Goal: Information Seeking & Learning: Learn about a topic

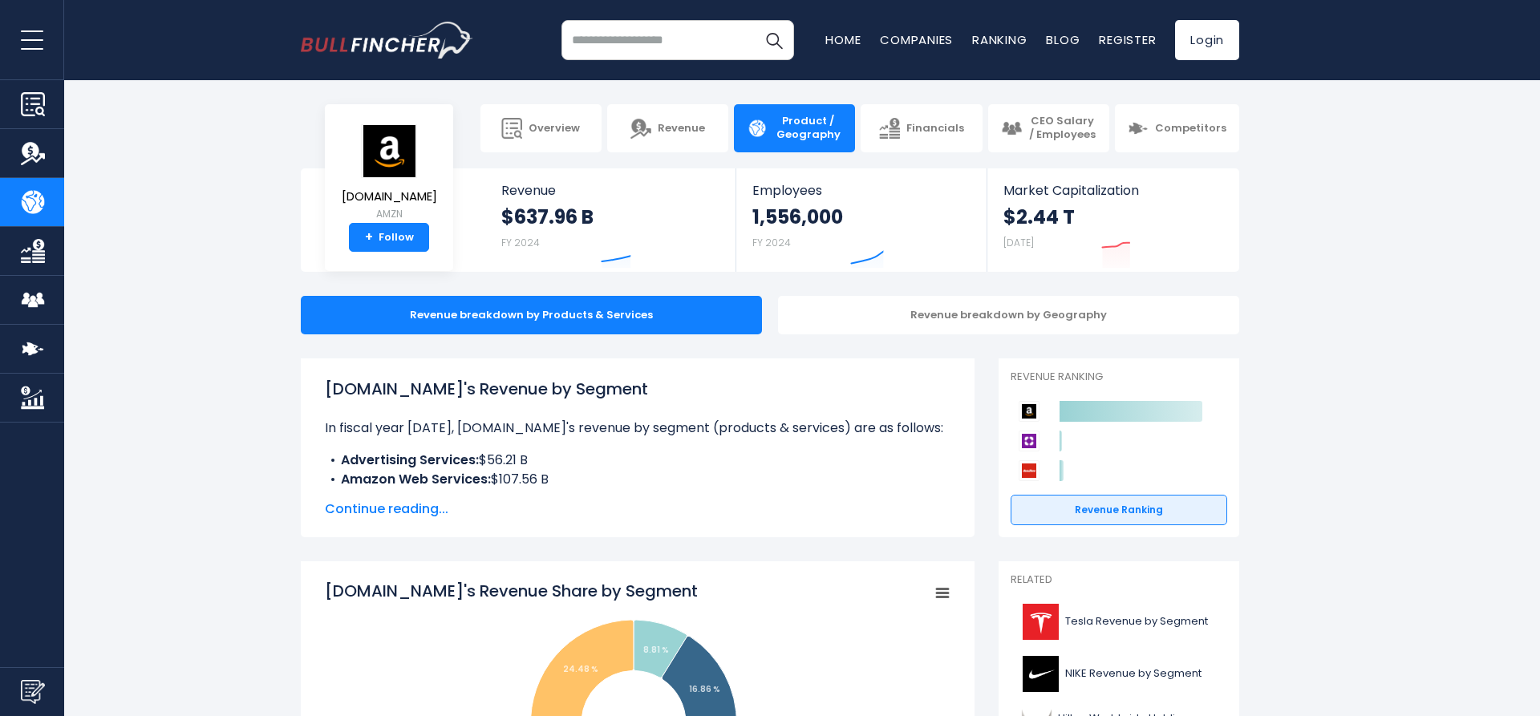
click at [378, 504] on span "Continue reading..." at bounding box center [638, 509] width 626 height 19
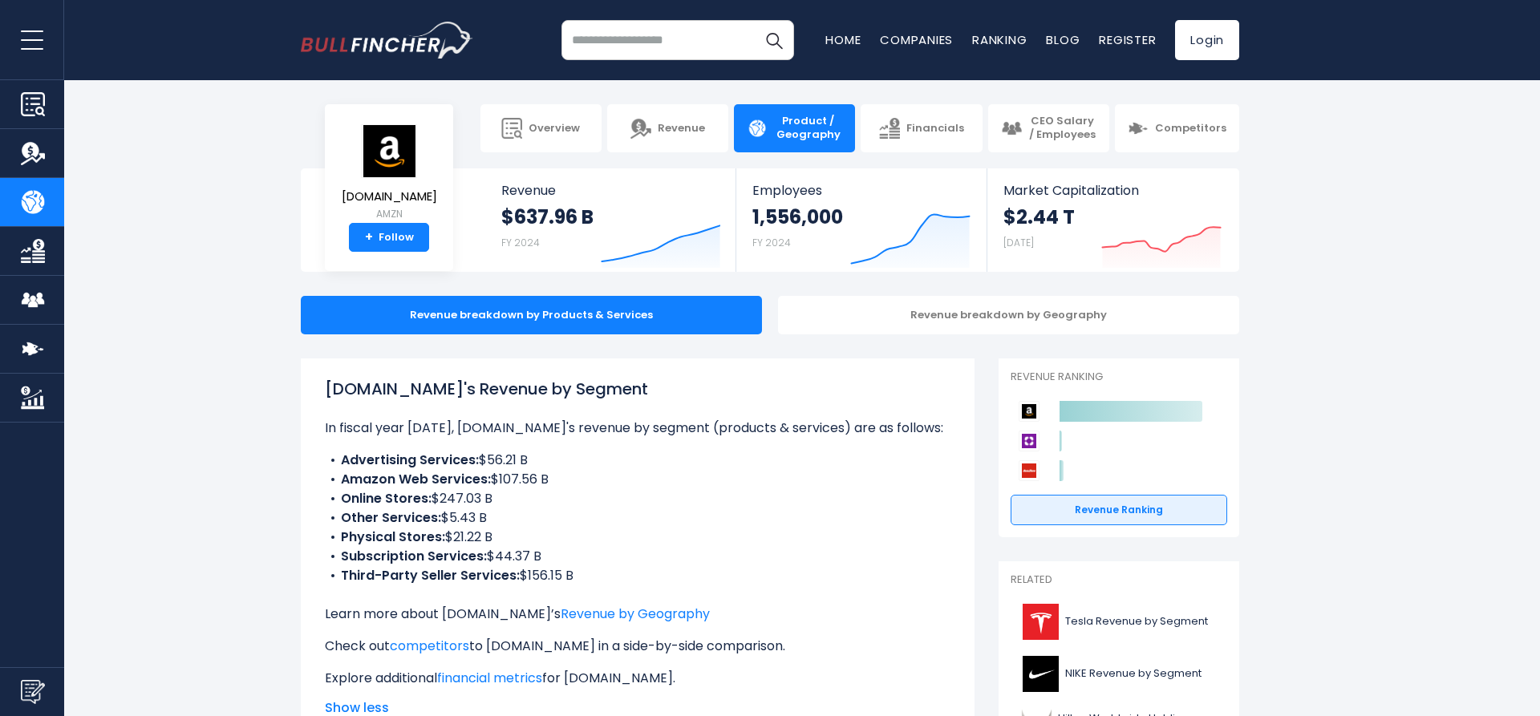
click at [446, 474] on b "Amazon Web Services:" at bounding box center [416, 479] width 150 height 18
click at [416, 492] on b "Online Stores:" at bounding box center [386, 498] width 91 height 18
click at [410, 493] on b "Online Stores:" at bounding box center [386, 498] width 91 height 18
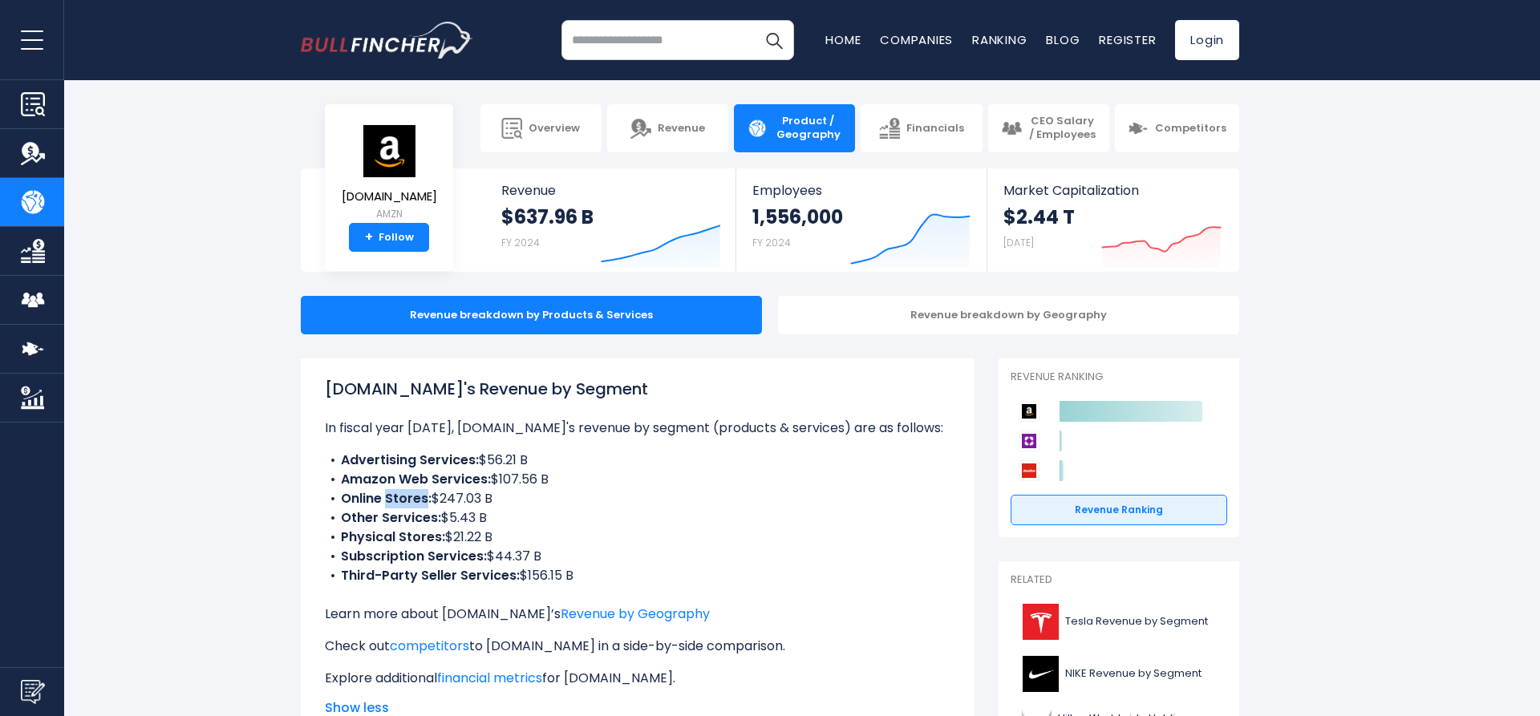
click at [410, 493] on b "Online Stores:" at bounding box center [386, 498] width 91 height 18
click at [410, 497] on b "Online Stores:" at bounding box center [386, 498] width 91 height 18
drag, startPoint x: 342, startPoint y: 500, endPoint x: 579, endPoint y: 504, distance: 237.5
click at [579, 504] on li "Online Stores: $247.03 B" at bounding box center [638, 498] width 626 height 19
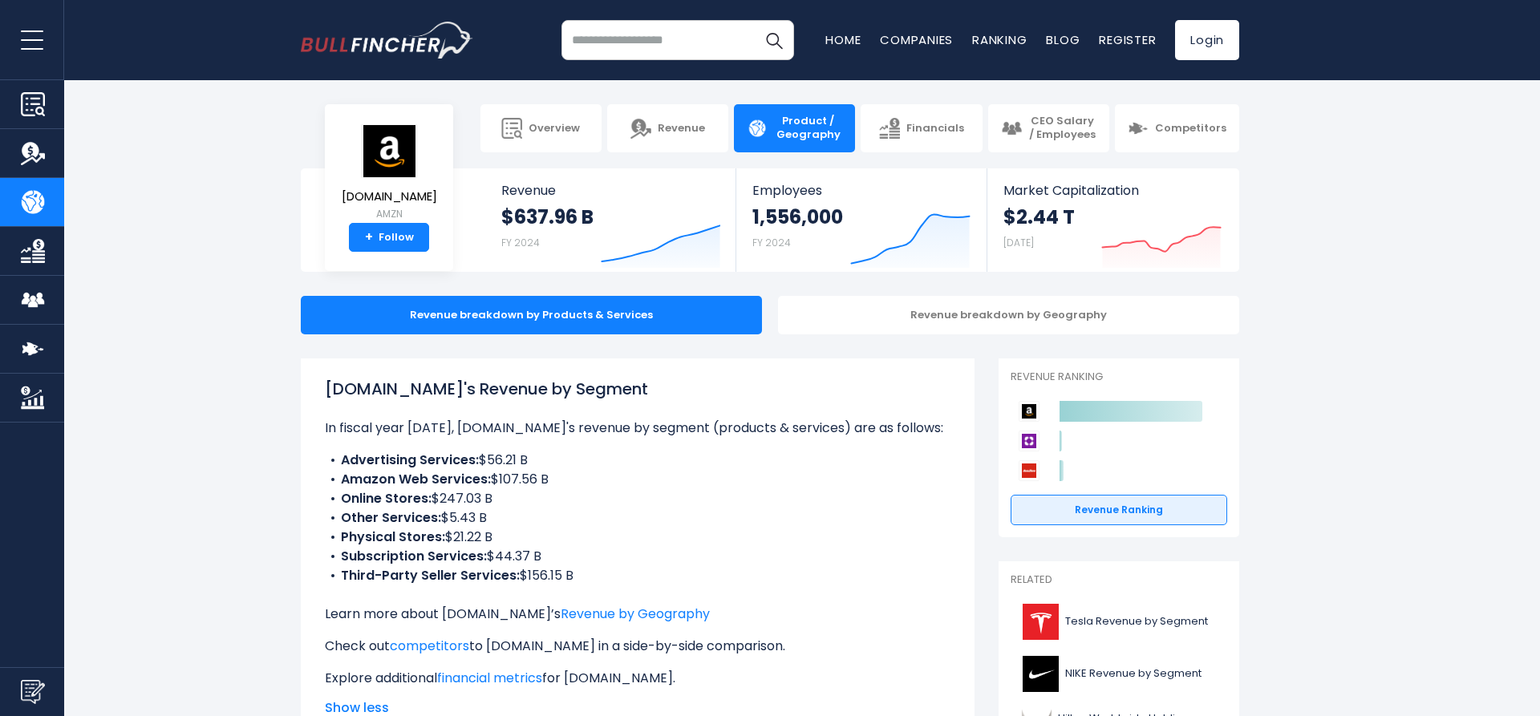
click at [579, 504] on li "Online Stores: $247.03 B" at bounding box center [638, 498] width 626 height 19
click at [307, 483] on div "[DOMAIN_NAME]'s Revenue by Segment In fiscal year [DATE], [DOMAIN_NAME]'s reven…" at bounding box center [638, 548] width 674 height 378
click at [689, 529] on li "Physical Stores: $21.22 B" at bounding box center [638, 537] width 626 height 19
drag, startPoint x: 600, startPoint y: 492, endPoint x: 330, endPoint y: 484, distance: 270.4
click at [330, 484] on ul "Advertising Services: $56.21 B Amazon Web Services: $107.56 B Online Stores: $2…" at bounding box center [638, 518] width 626 height 135
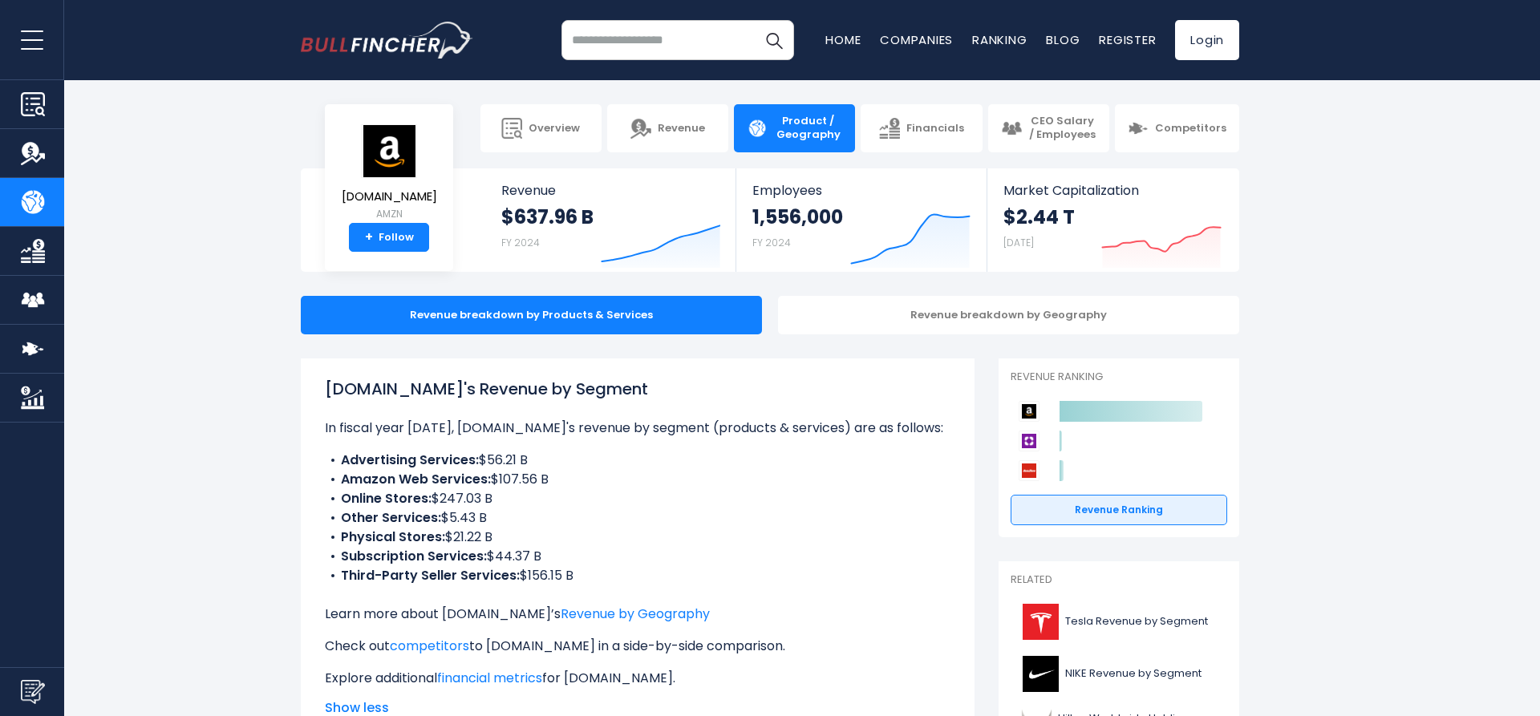
click at [330, 484] on li "Amazon Web Services: $107.56 B" at bounding box center [638, 479] width 626 height 19
drag, startPoint x: 334, startPoint y: 480, endPoint x: 596, endPoint y: 478, distance: 261.5
click at [596, 478] on li "Amazon Web Services: $107.56 B" at bounding box center [638, 479] width 626 height 19
drag, startPoint x: 596, startPoint y: 478, endPoint x: 314, endPoint y: 476, distance: 281.6
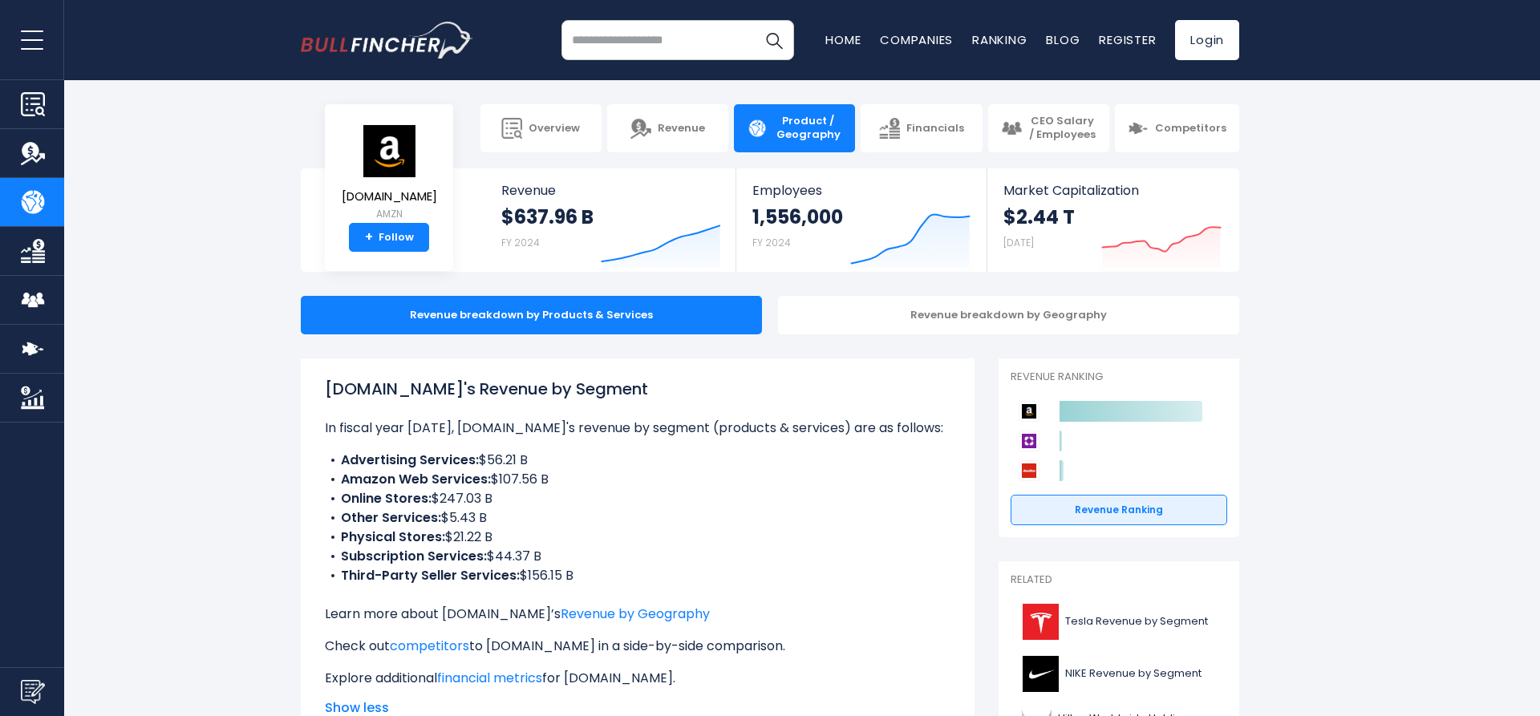
click at [325, 476] on ul "Advertising Services: $56.21 B Amazon Web Services: $107.56 B Online Stores: $2…" at bounding box center [638, 518] width 626 height 135
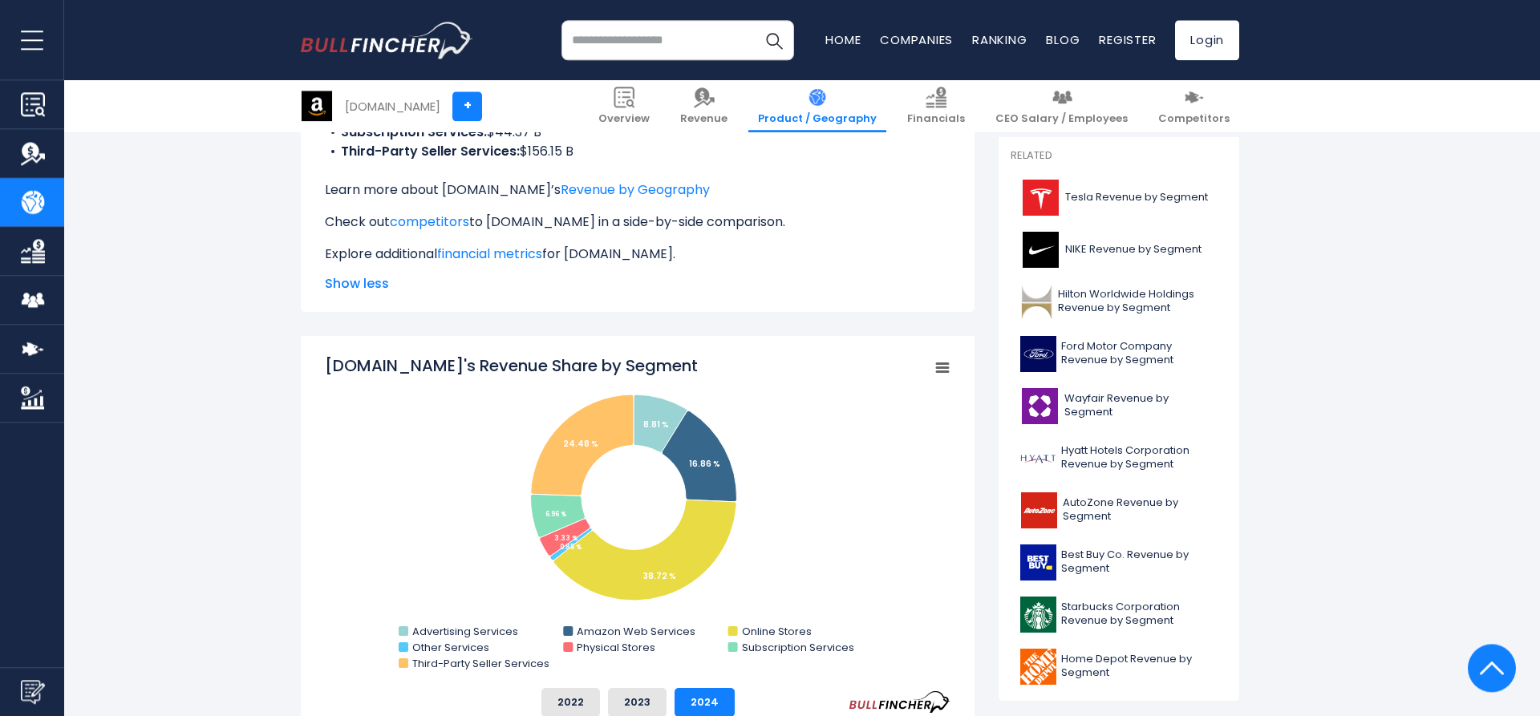
scroll to position [491, 0]
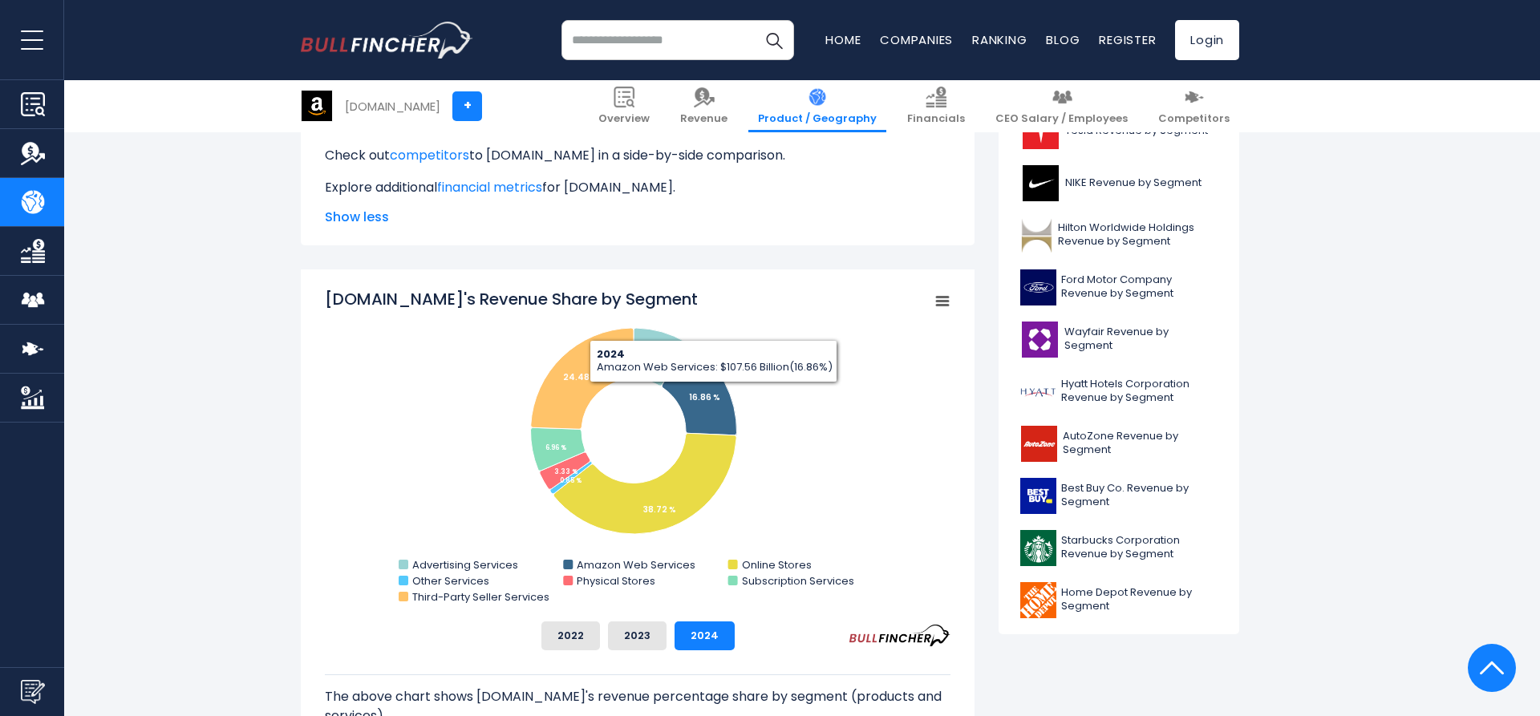
click at [837, 402] on rect "Amazon.com's Revenue Share by Segment" at bounding box center [638, 448] width 626 height 321
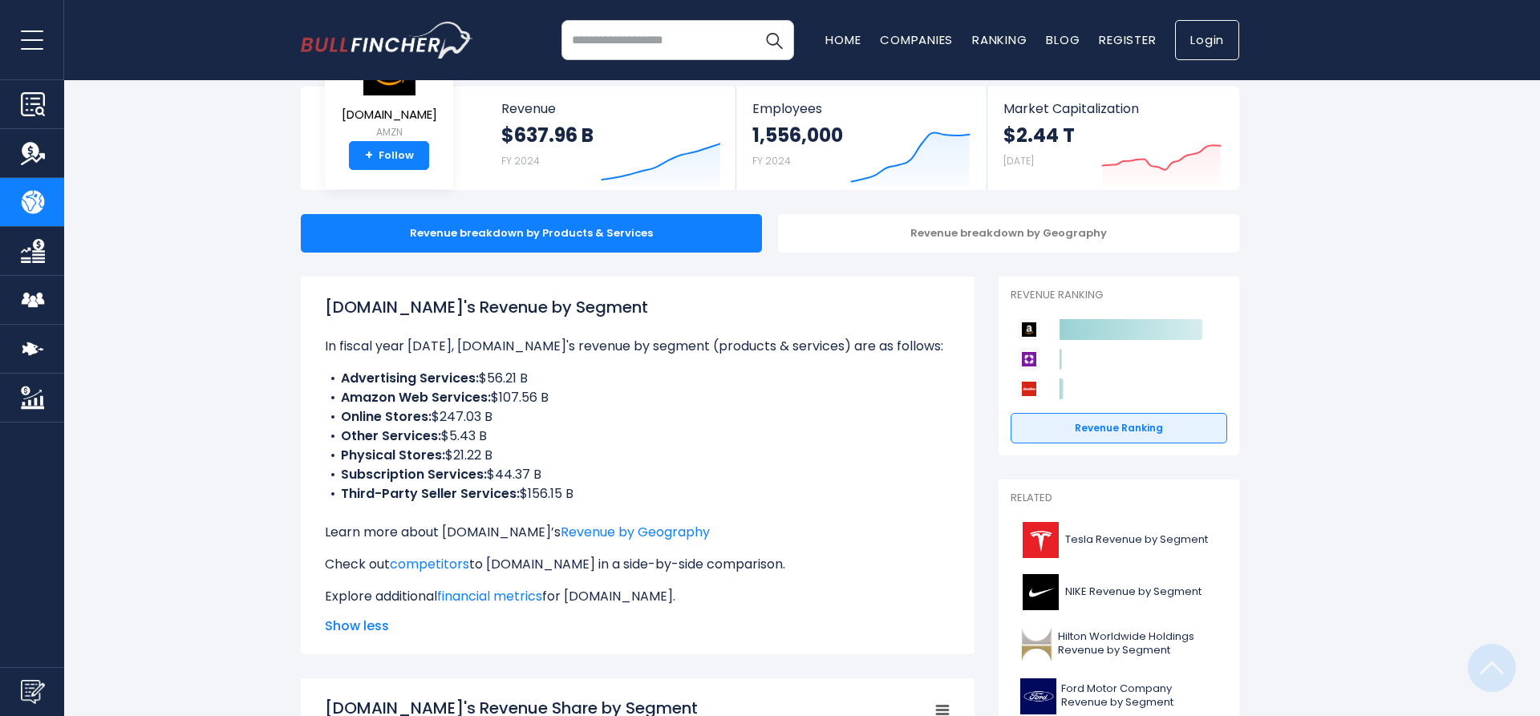
scroll to position [0, 0]
